Goal: Information Seeking & Learning: Learn about a topic

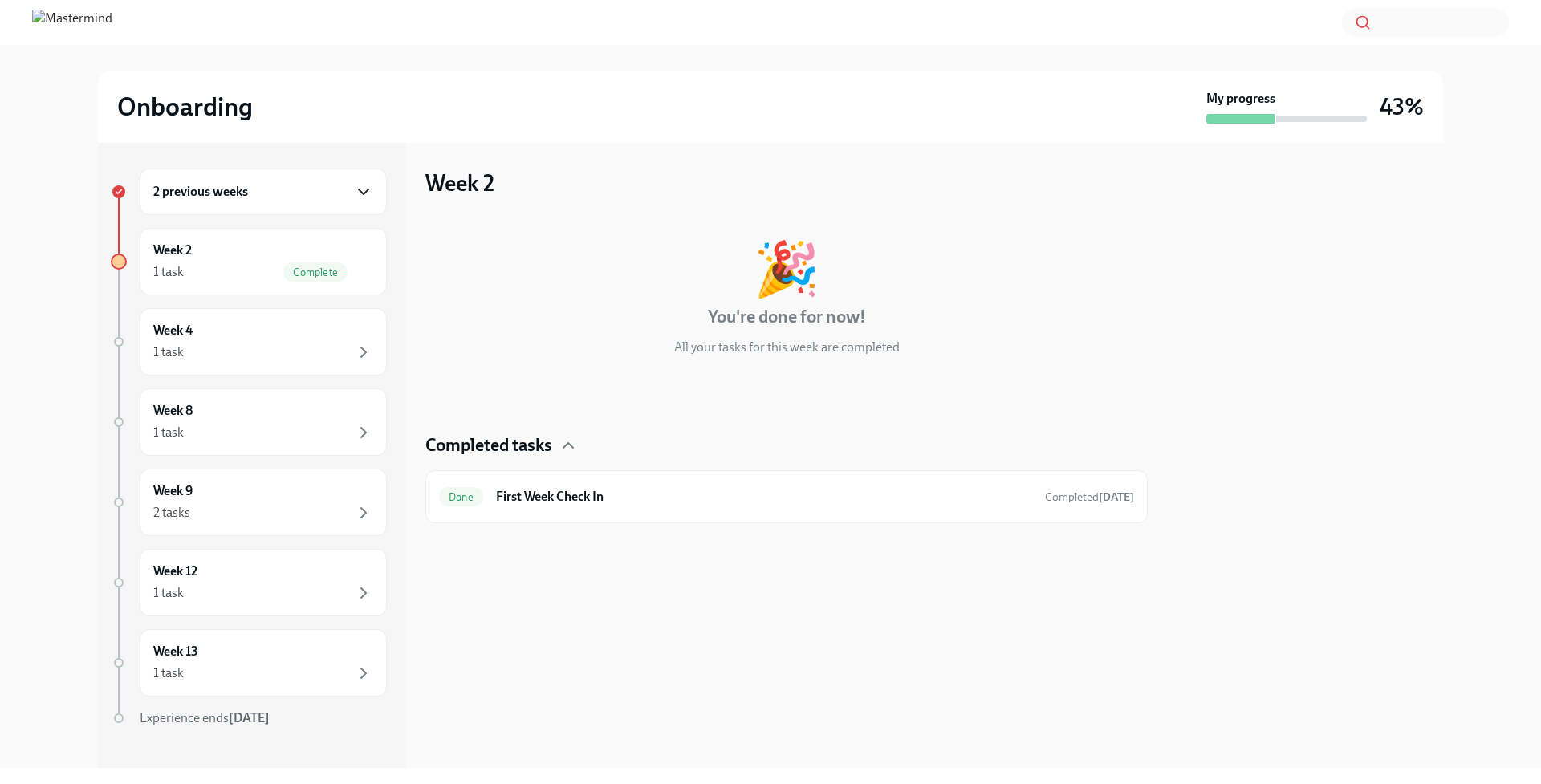
click at [370, 198] on icon "button" at bounding box center [363, 191] width 20 height 20
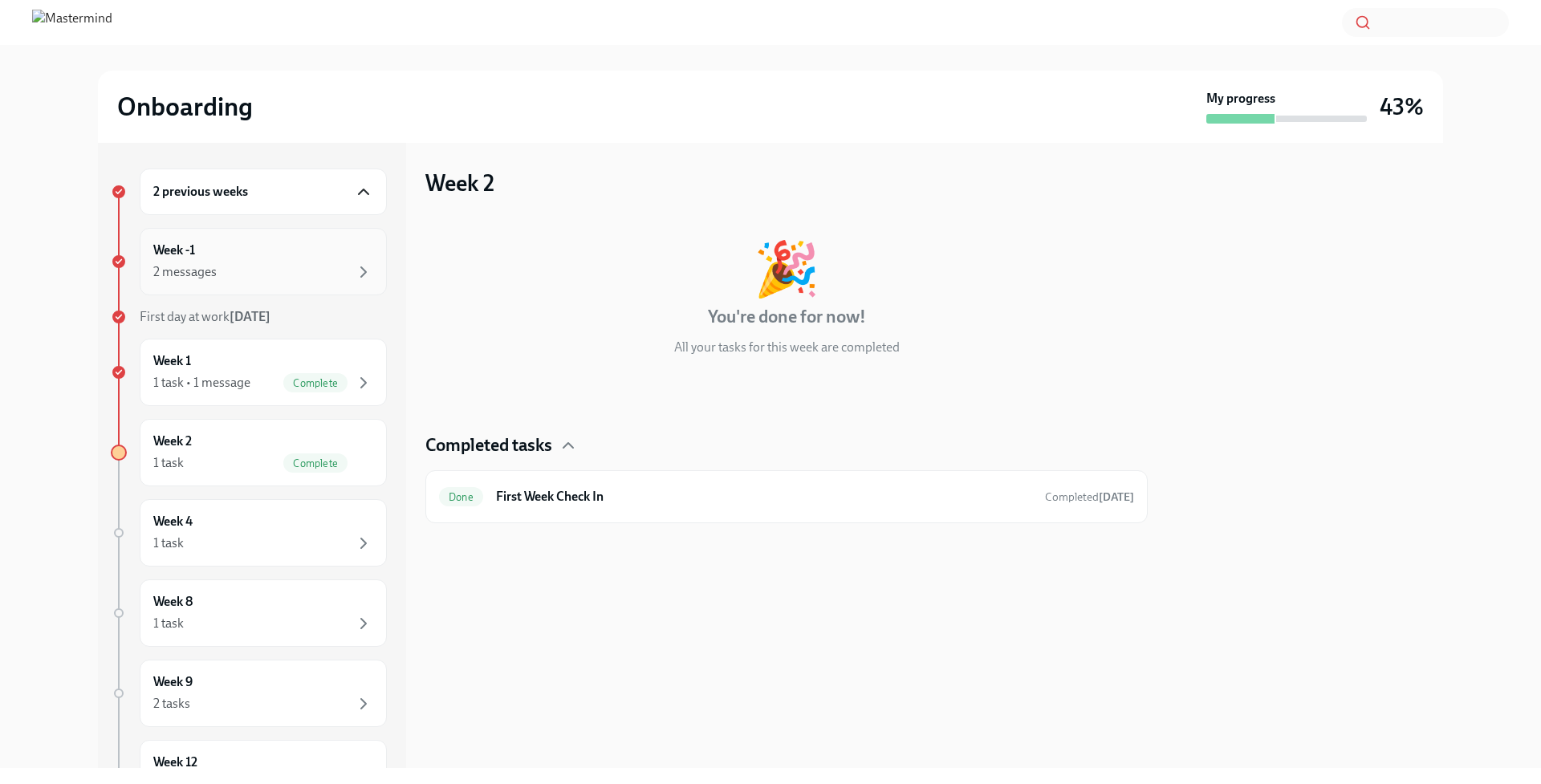
click at [313, 266] on div "2 messages" at bounding box center [262, 272] width 220 height 20
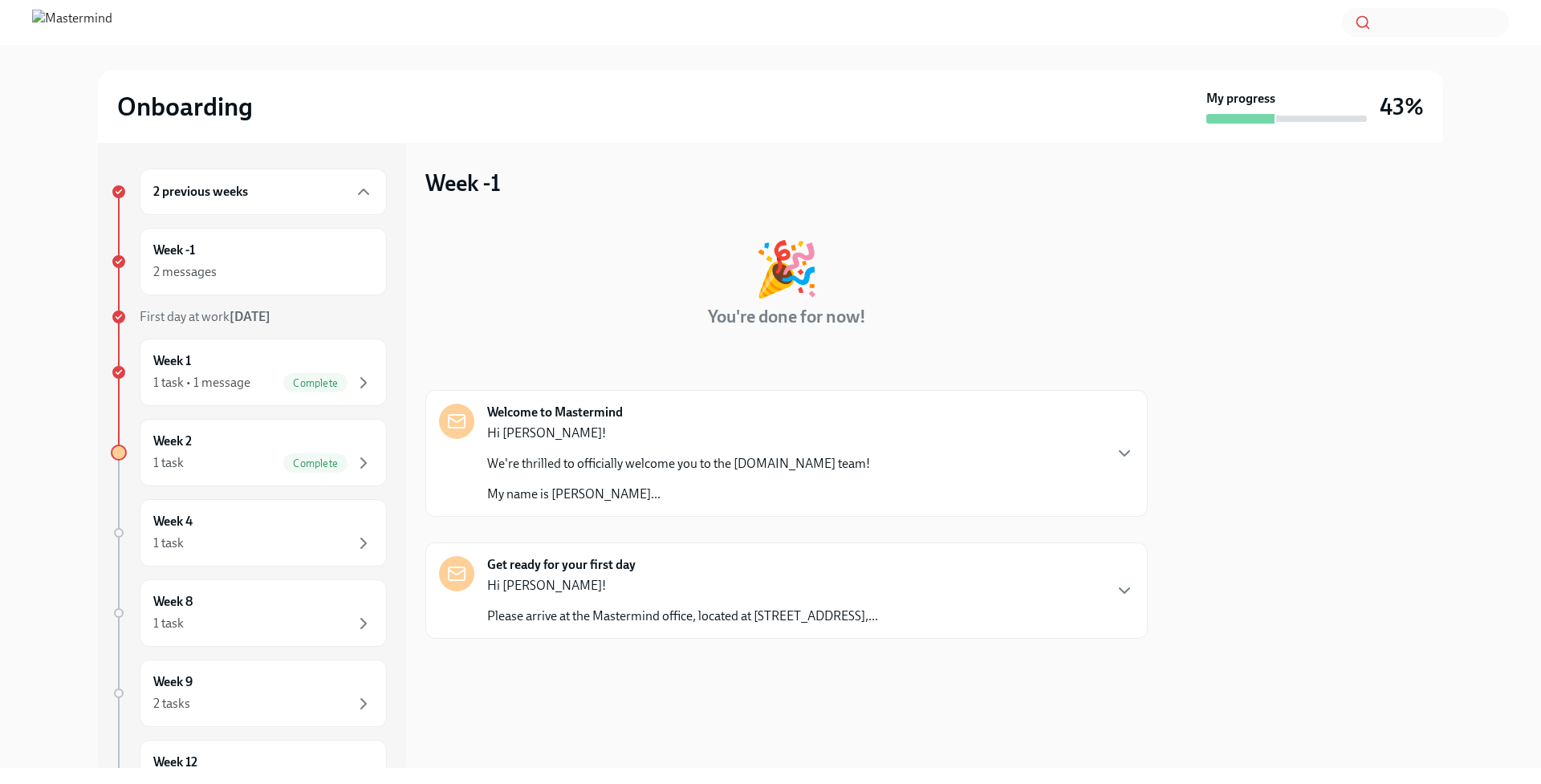
click at [636, 473] on div "Hi [PERSON_NAME]! We're thrilled to officially welcome you to the [DOMAIN_NAME]…" at bounding box center [678, 464] width 383 height 79
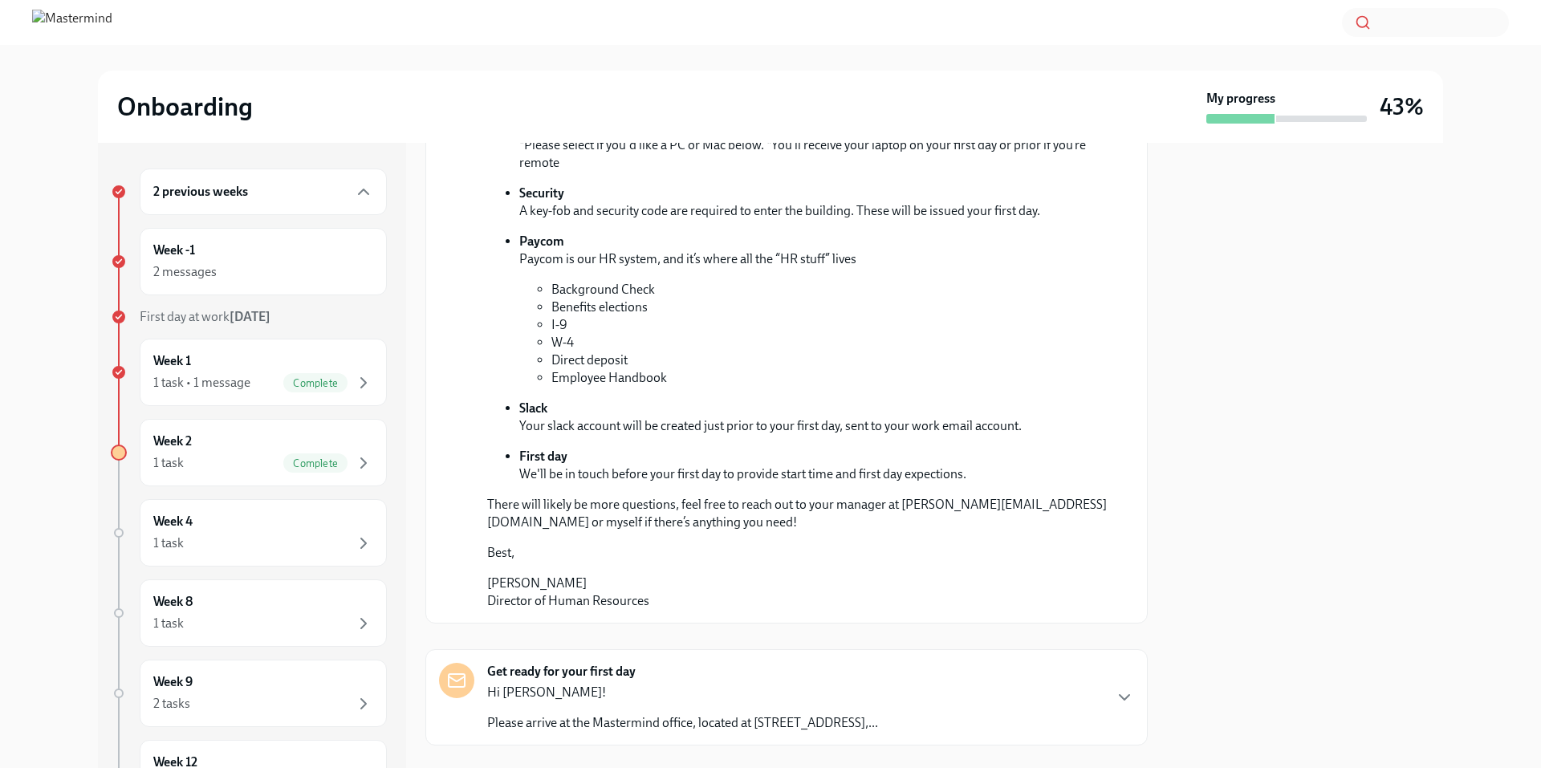
scroll to position [616, 0]
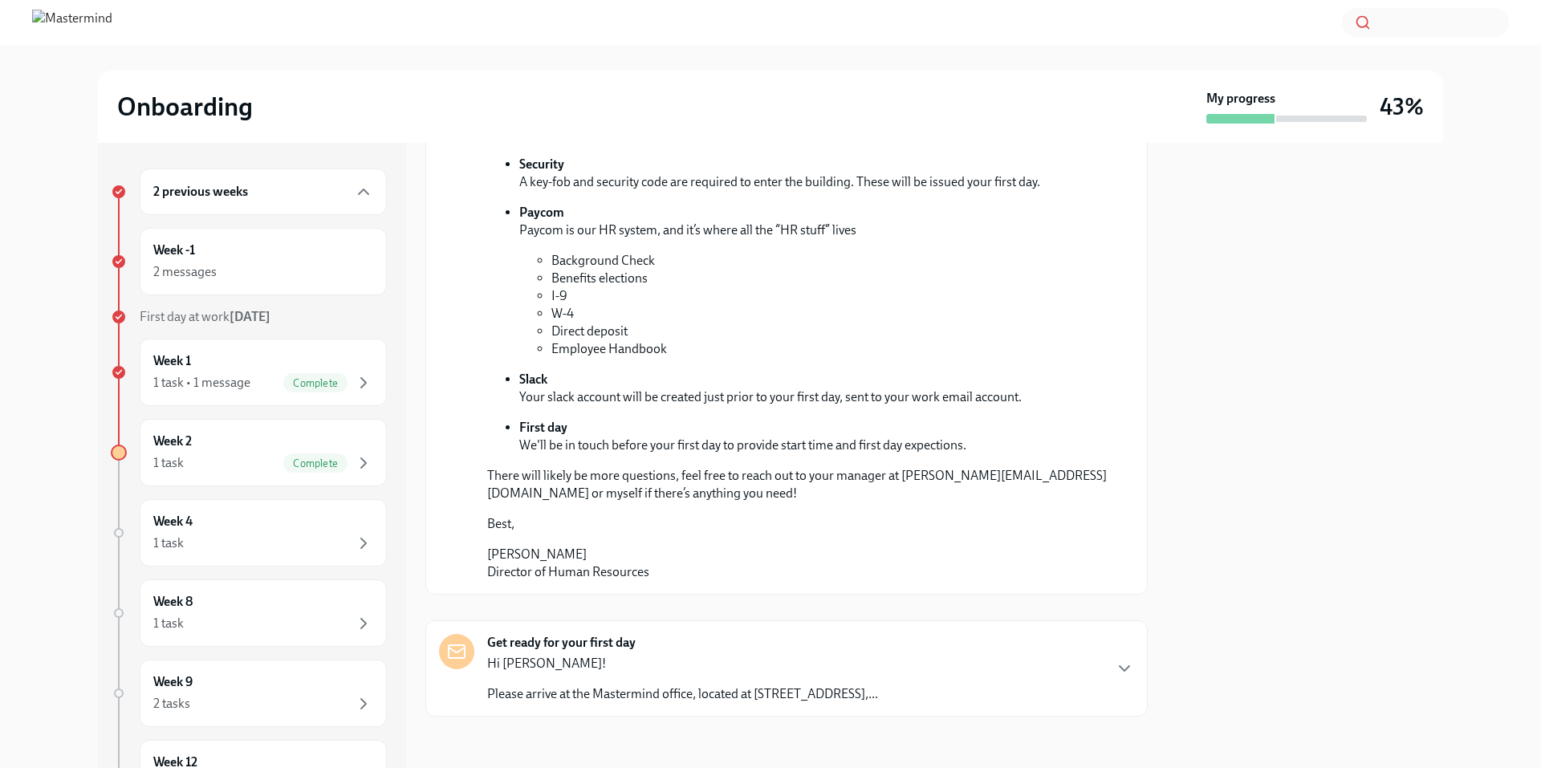
click at [668, 648] on div "Get ready for your first day Hi [PERSON_NAME]! Please arrive at the Mastermind …" at bounding box center [683, 668] width 391 height 69
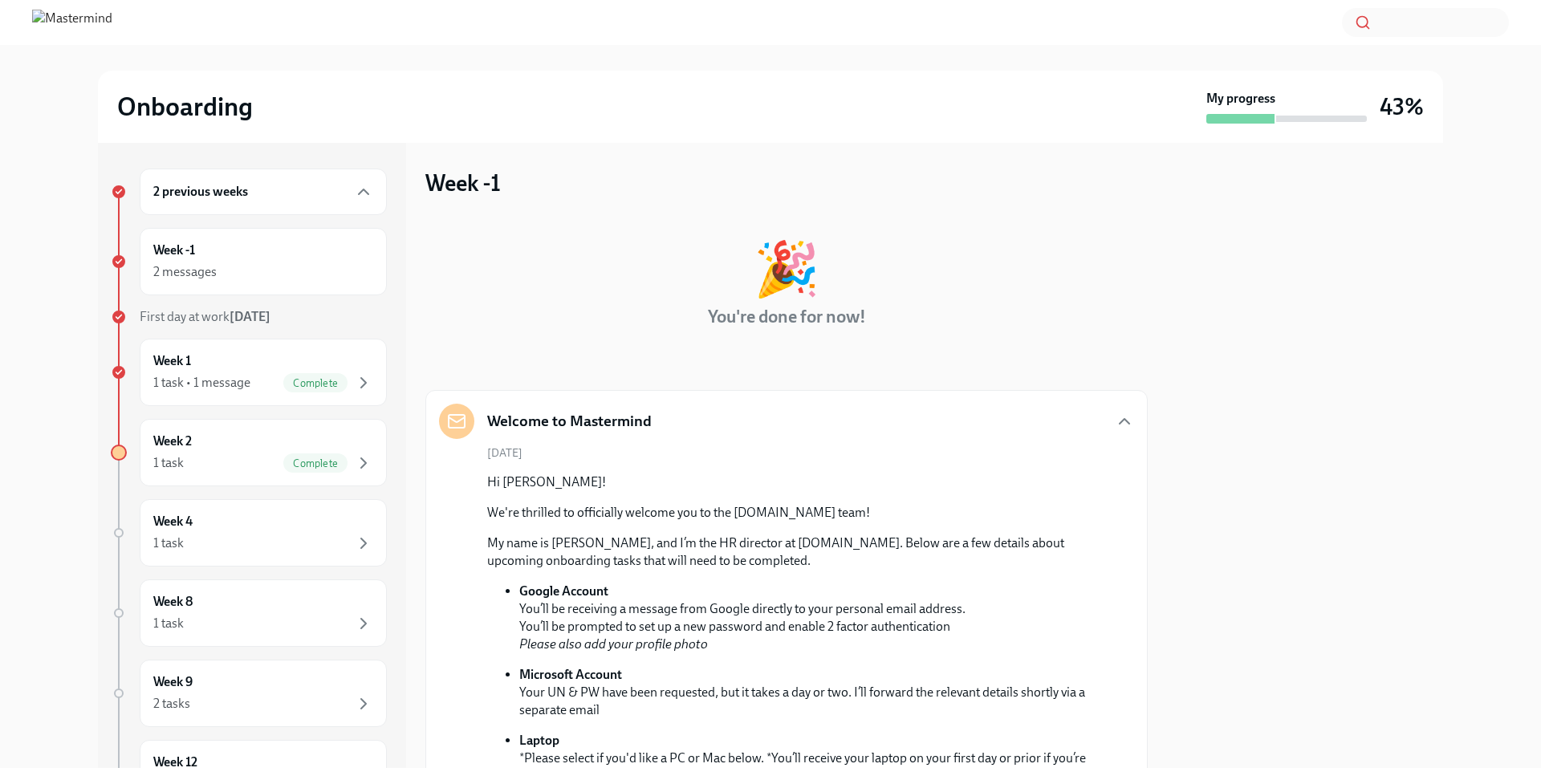
scroll to position [0, 0]
click at [369, 373] on icon "button" at bounding box center [363, 383] width 20 height 20
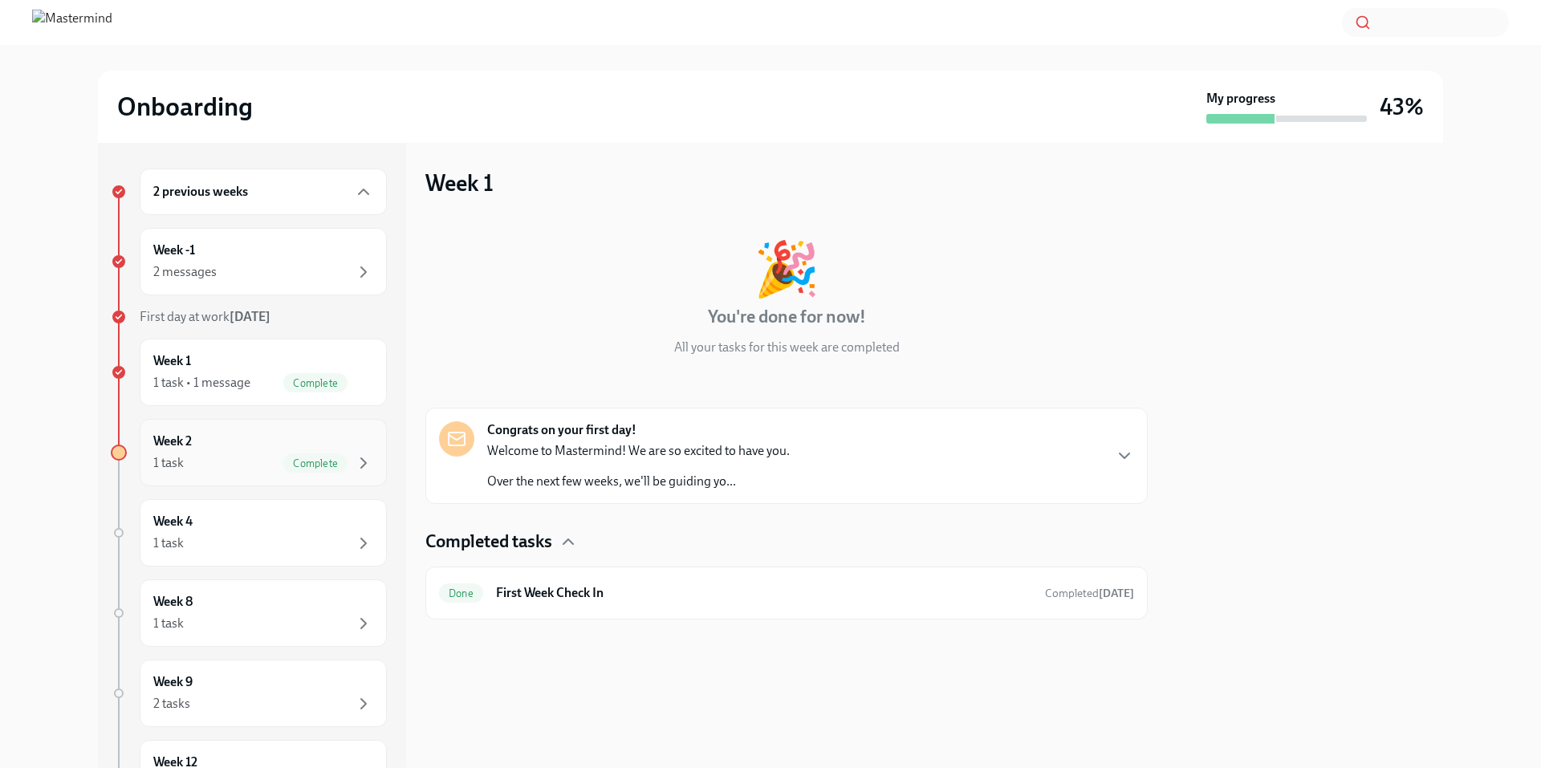
scroll to position [0, 1]
click at [370, 447] on div "Week 2 1 task Complete" at bounding box center [262, 452] width 220 height 40
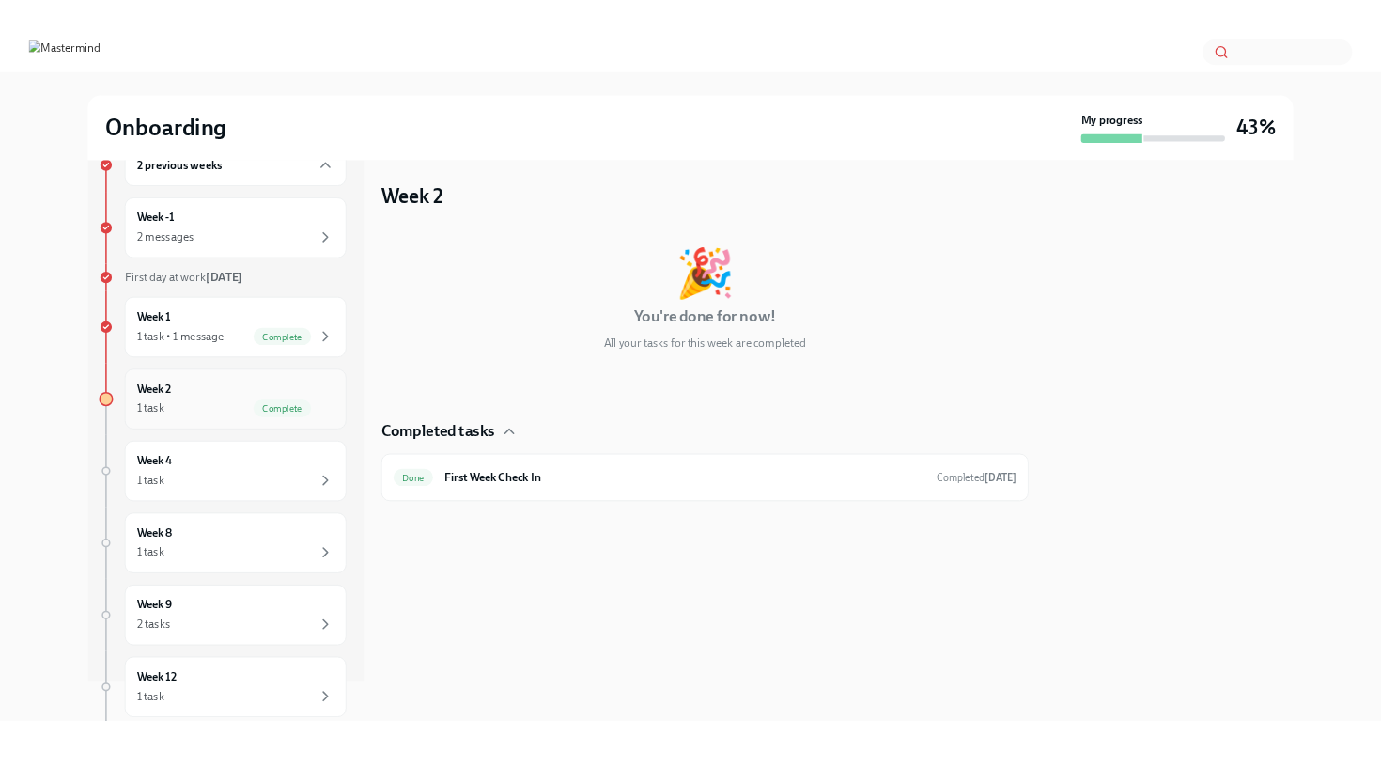
scroll to position [68, 0]
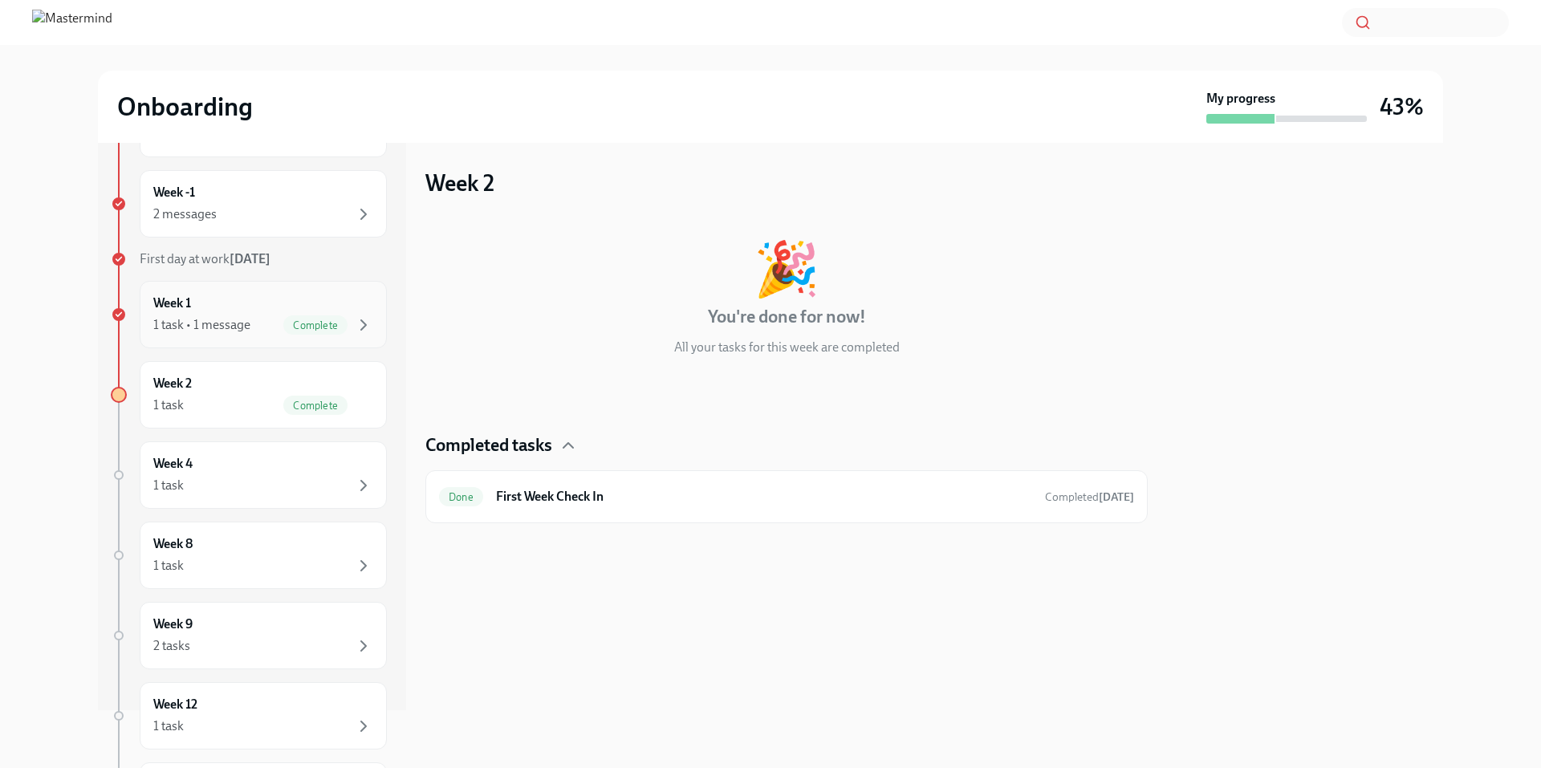
click at [329, 304] on div "Week 1 1 task • 1 message Complete" at bounding box center [262, 314] width 220 height 40
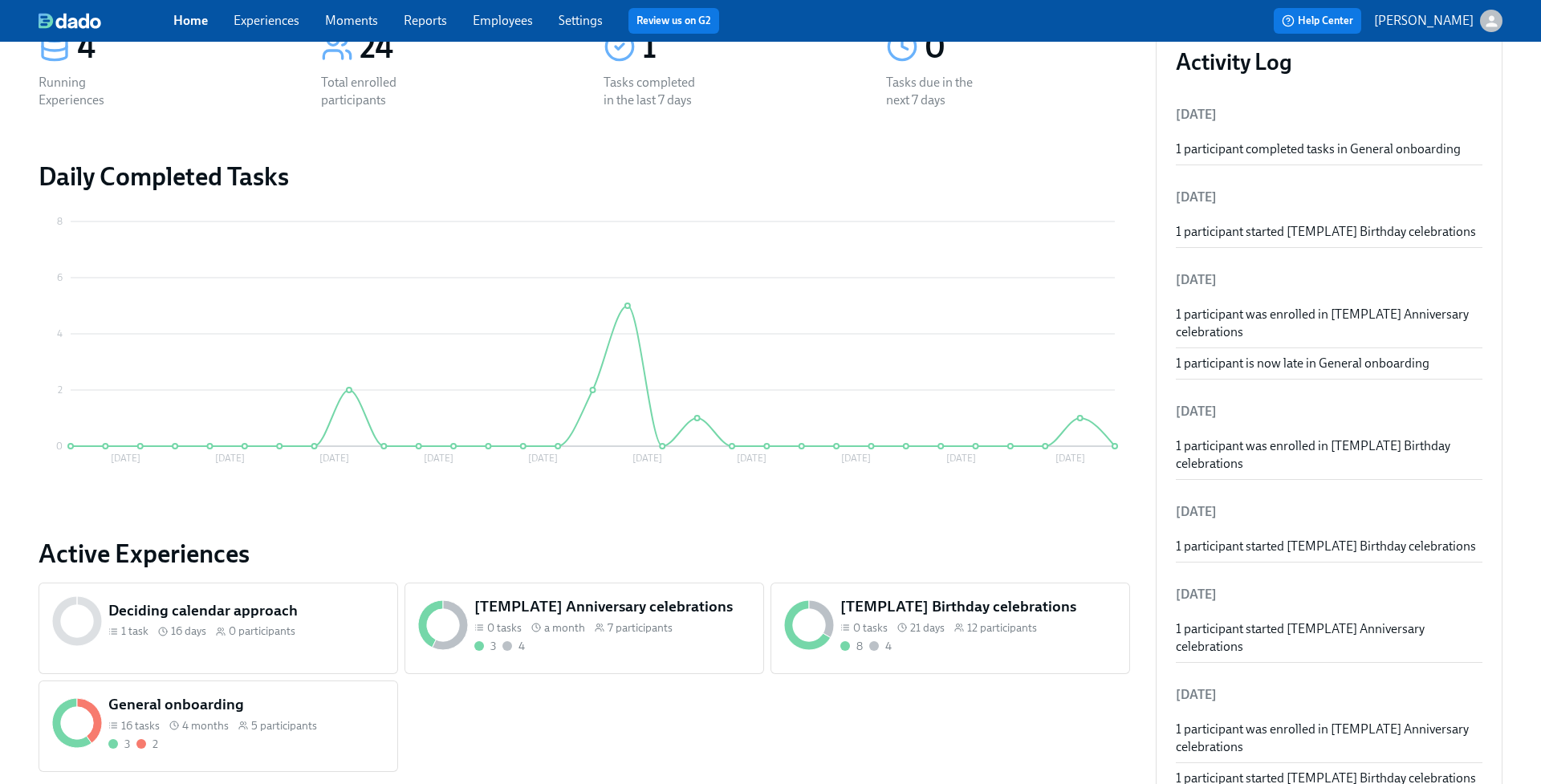
scroll to position [119, 0]
